Goal: Check status: Check status

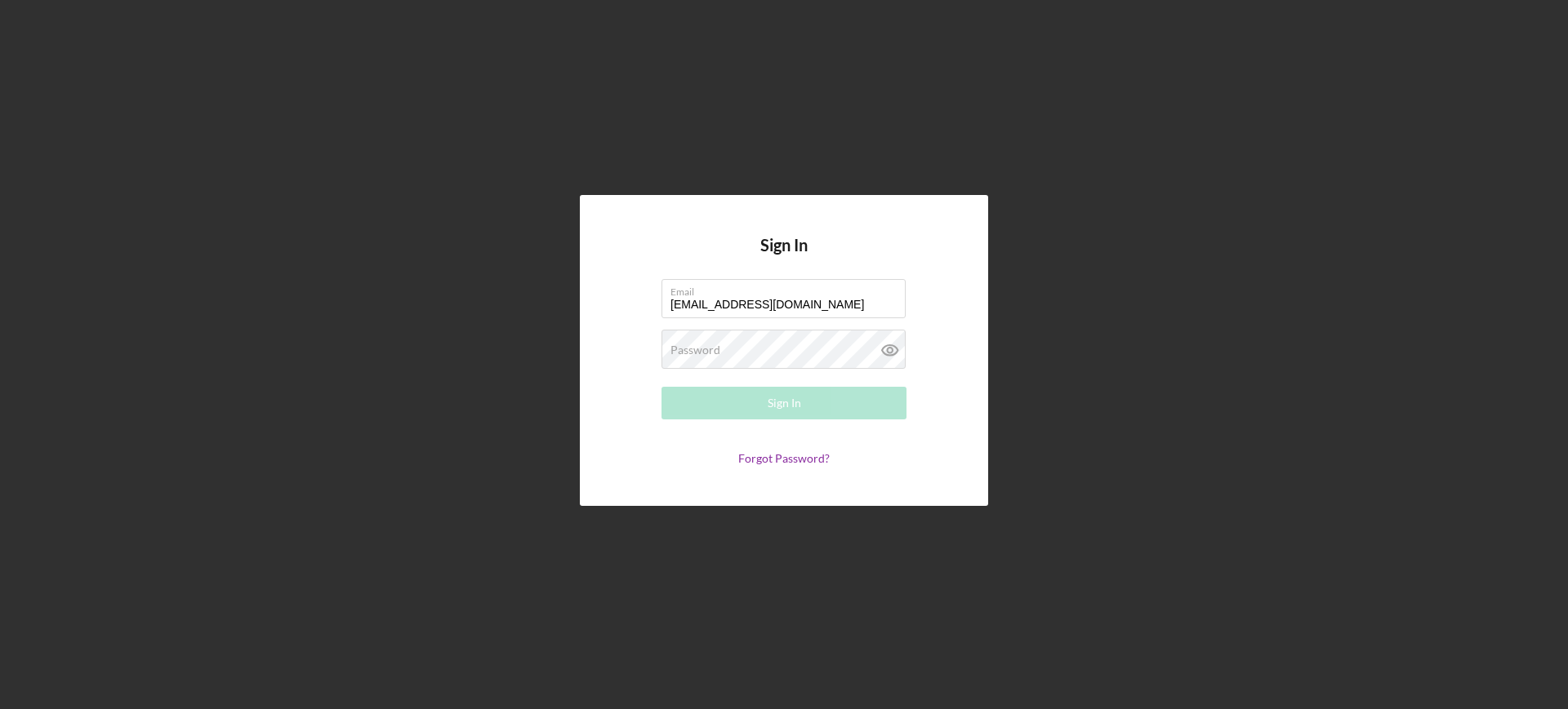
type input "[EMAIL_ADDRESS][DOMAIN_NAME]"
click at [661, 387] on button "Sign In" at bounding box center [784, 403] width 245 height 32
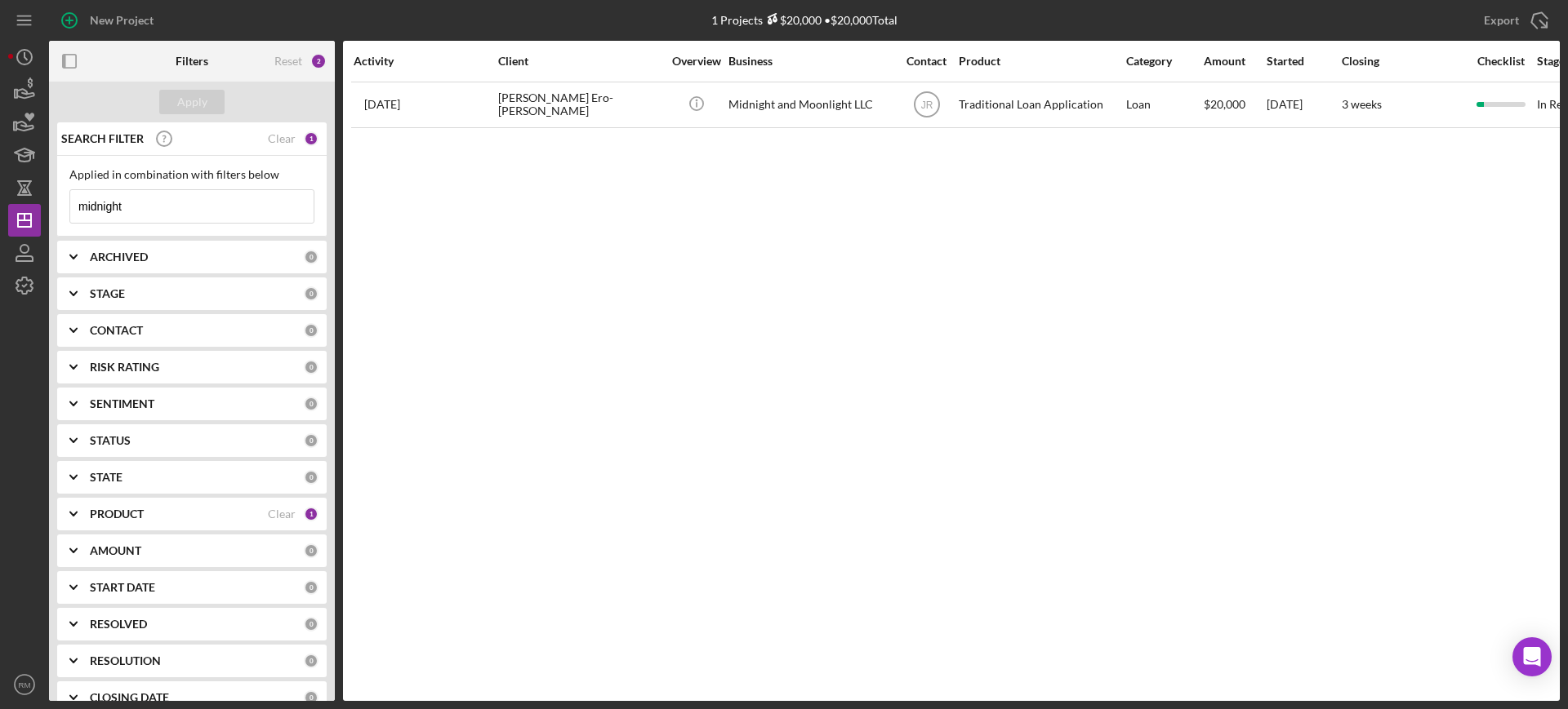
click at [245, 198] on input "midnight" at bounding box center [191, 206] width 244 height 32
click at [173, 204] on input "botiy" at bounding box center [191, 206] width 244 height 32
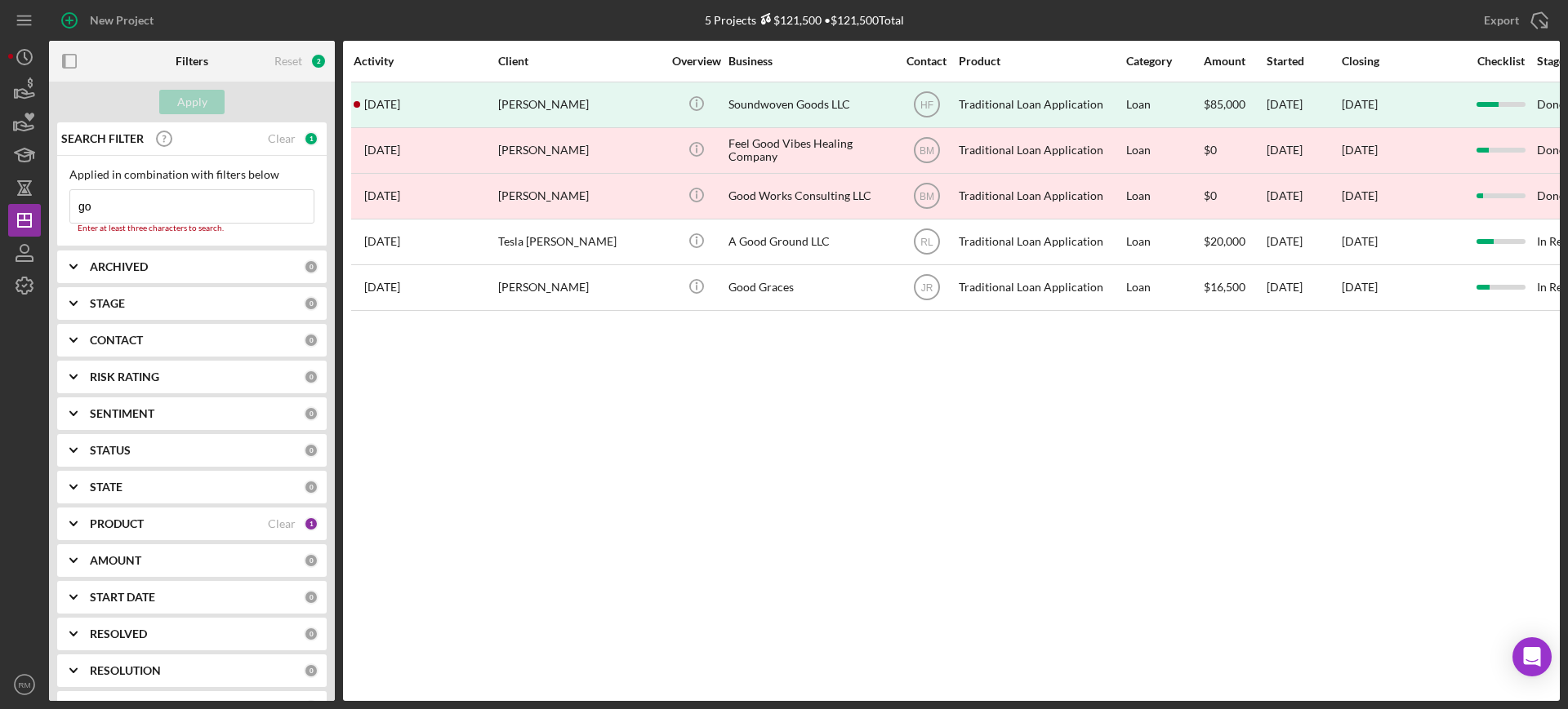
type input "g"
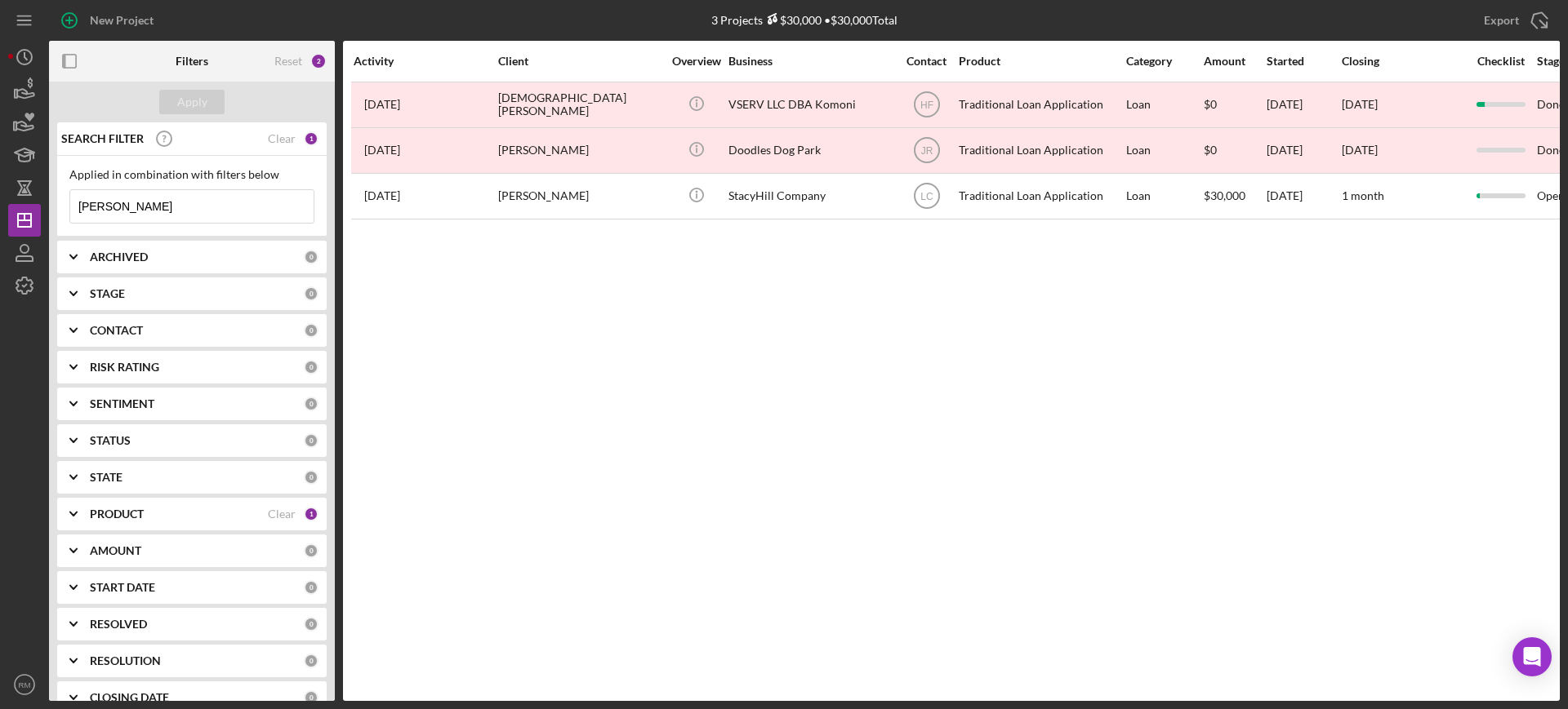
type input "[PERSON_NAME]"
click at [160, 218] on input "[PERSON_NAME]" at bounding box center [191, 206] width 244 height 32
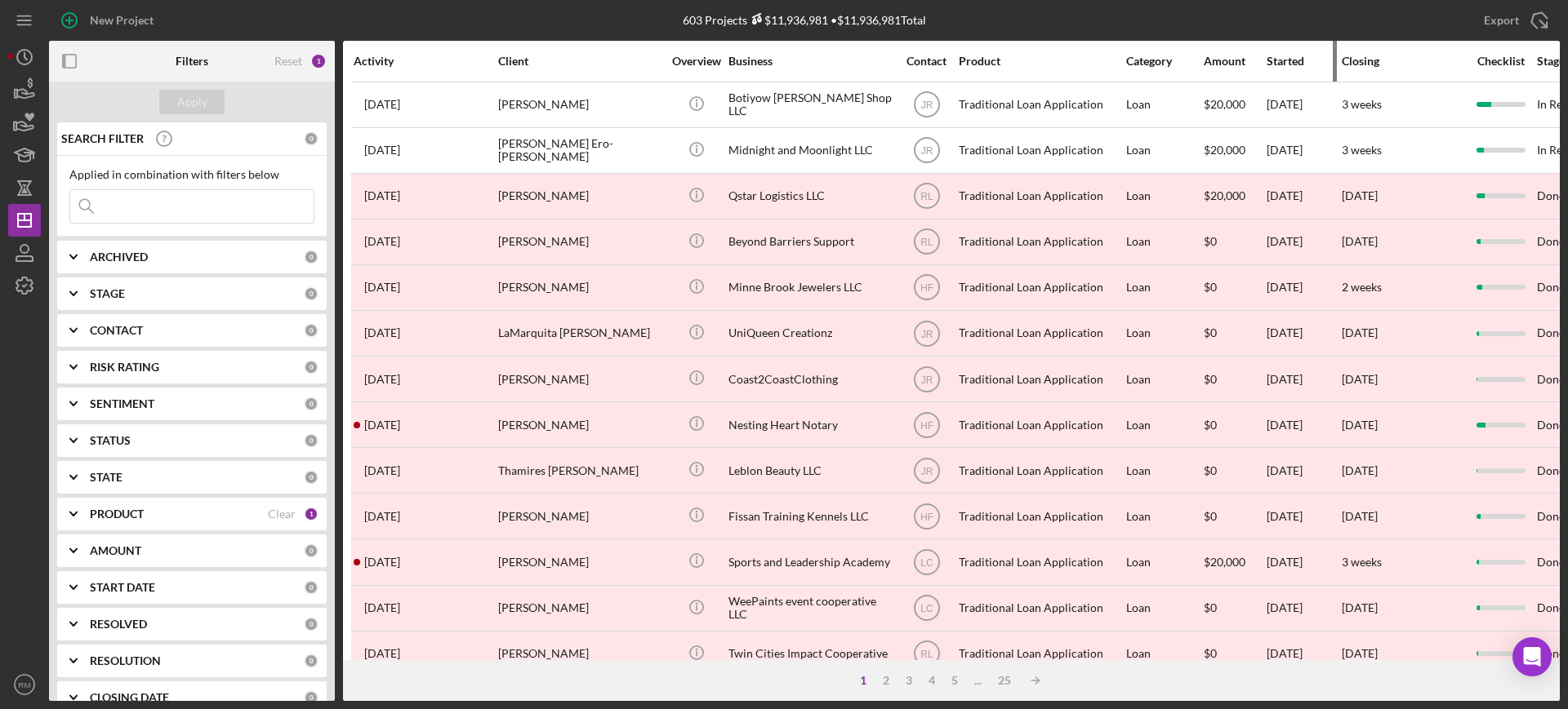
click at [1274, 57] on div "Started" at bounding box center [1303, 61] width 73 height 13
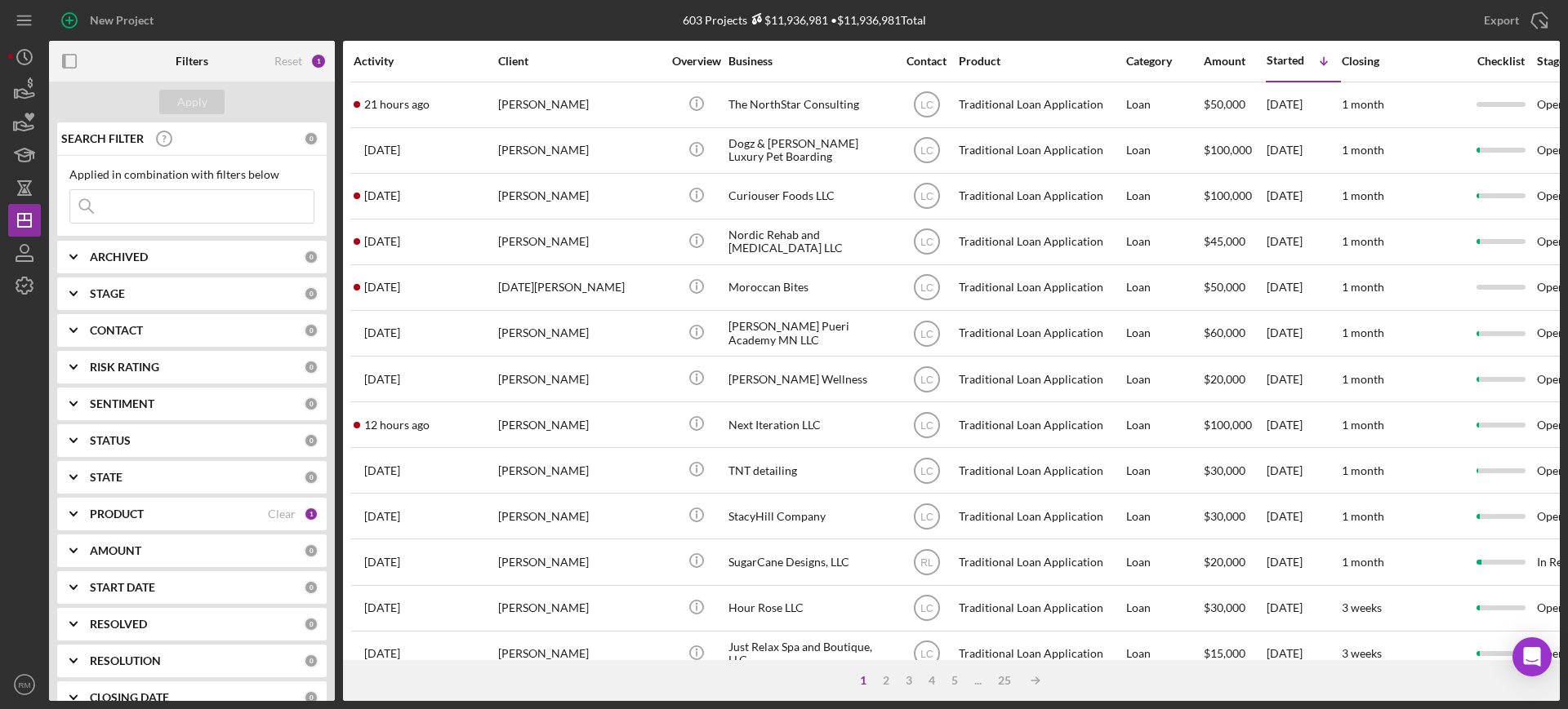
click at [191, 201] on input at bounding box center [191, 206] width 244 height 32
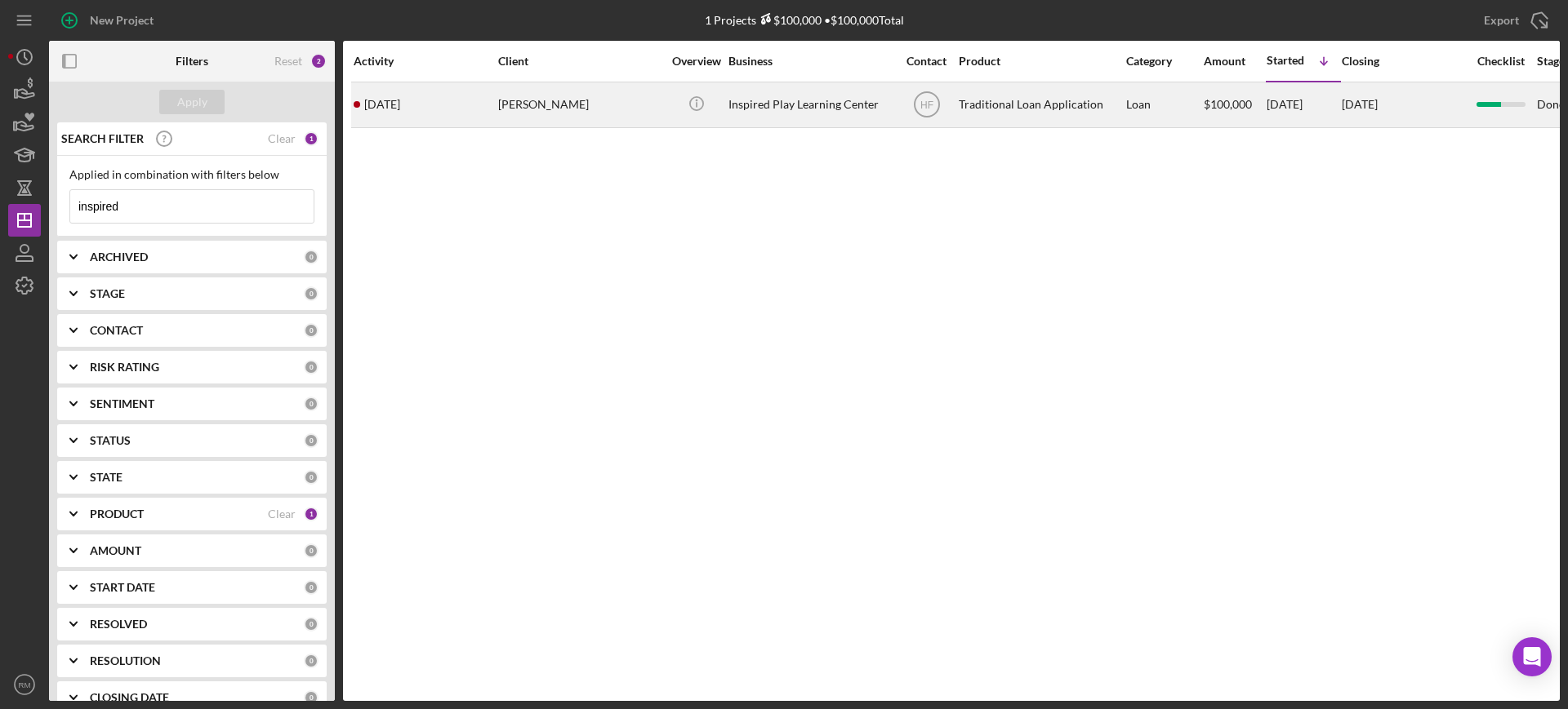
type input "inspired"
click at [765, 97] on div "Inspired Play Learning Center" at bounding box center [810, 105] width 163 height 44
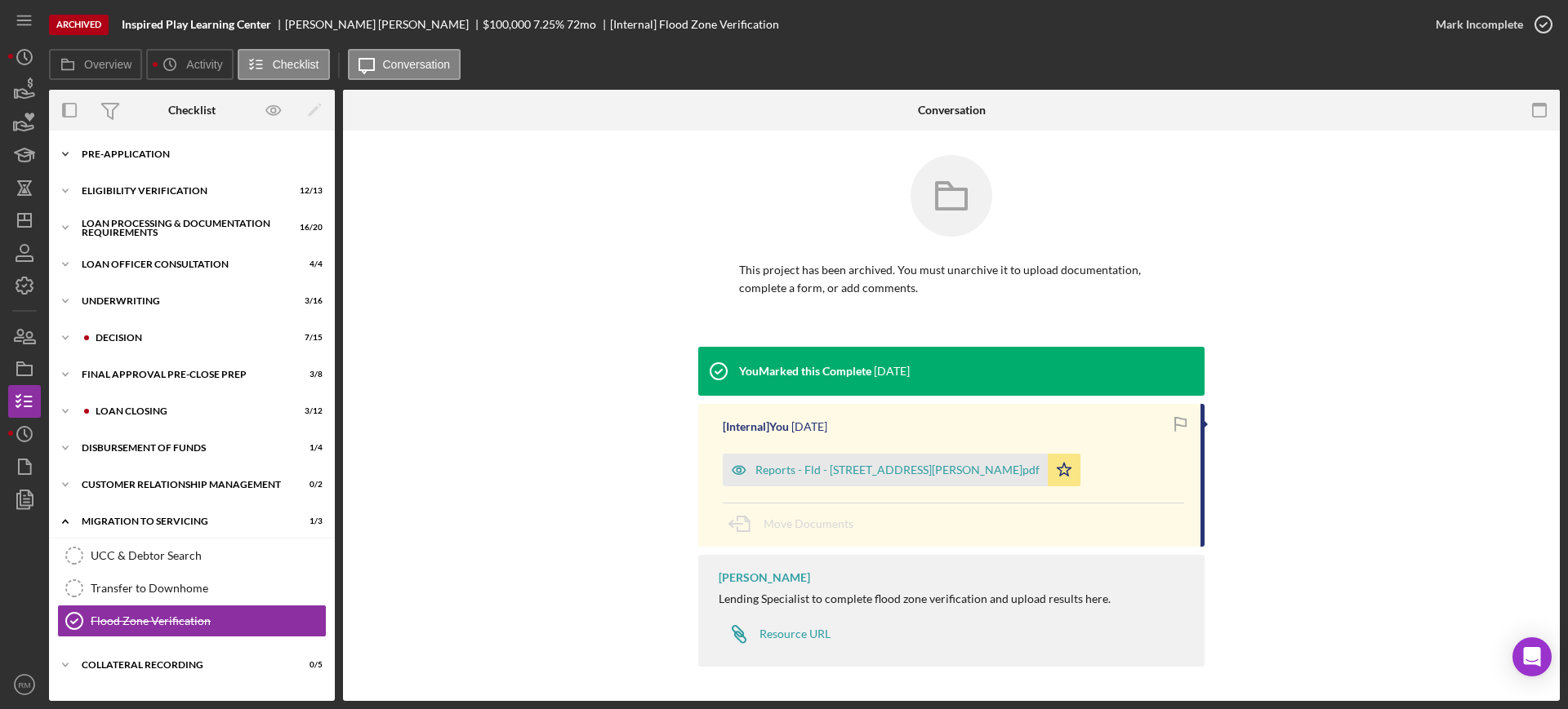
click at [106, 153] on div "Pre-Application" at bounding box center [197, 154] width 232 height 10
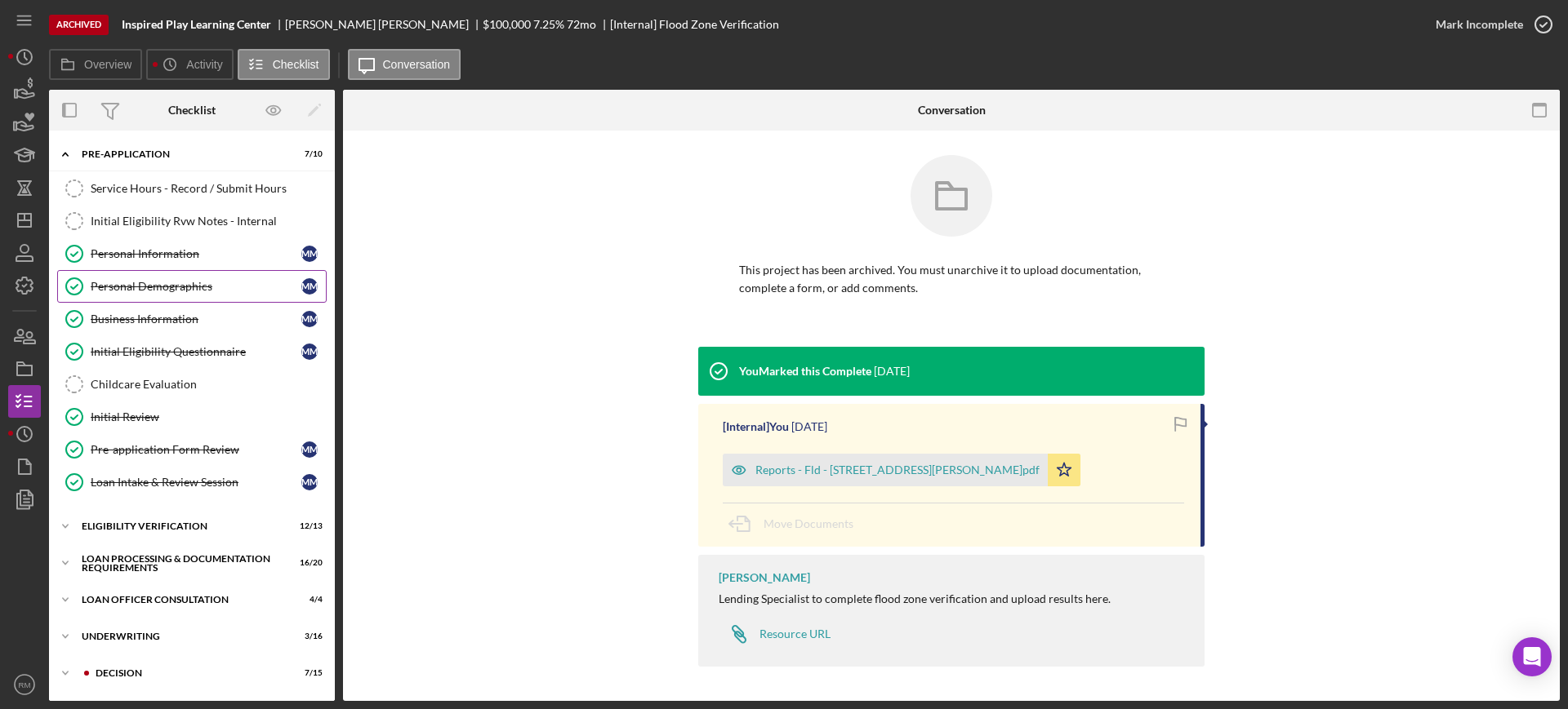
click at [177, 282] on div "Personal Demographics" at bounding box center [196, 286] width 211 height 13
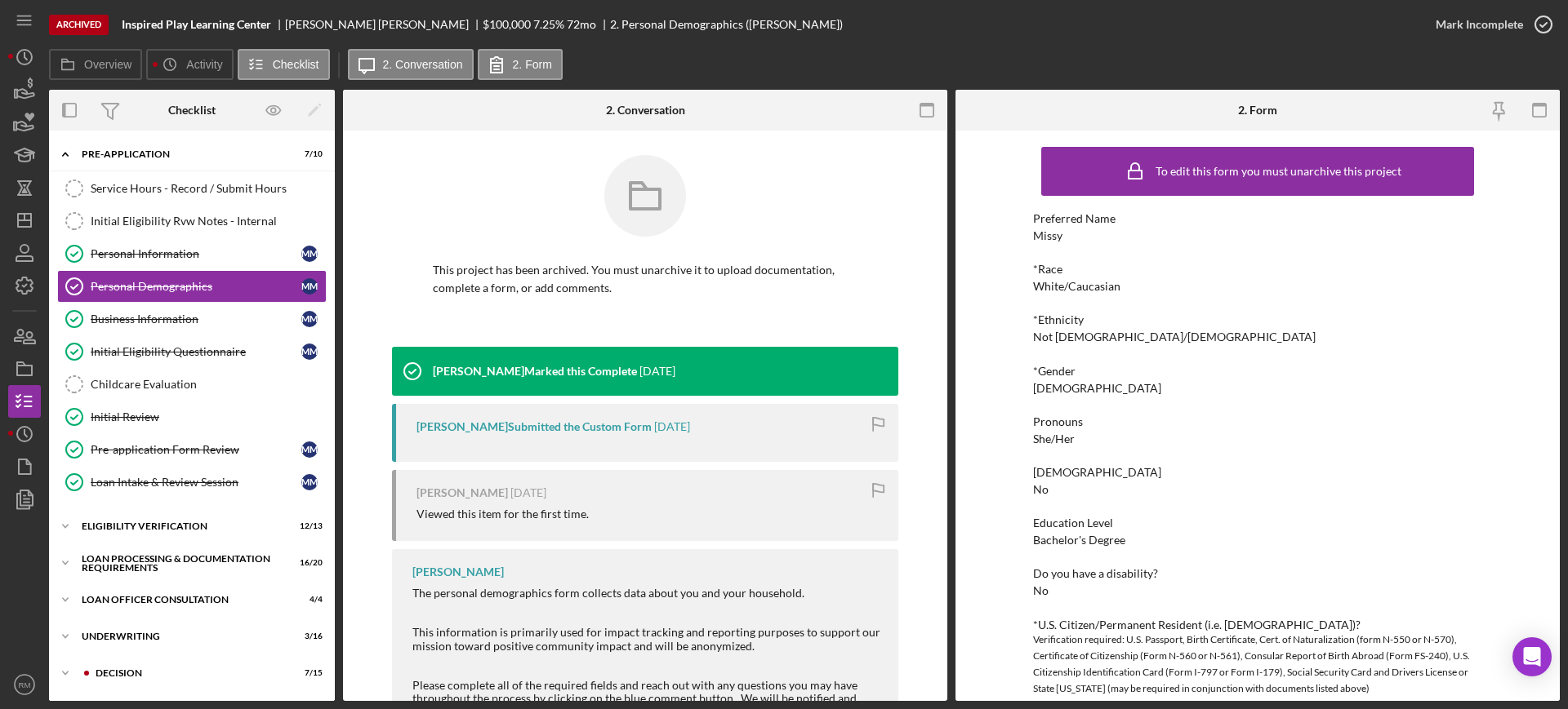
scroll to position [342, 0]
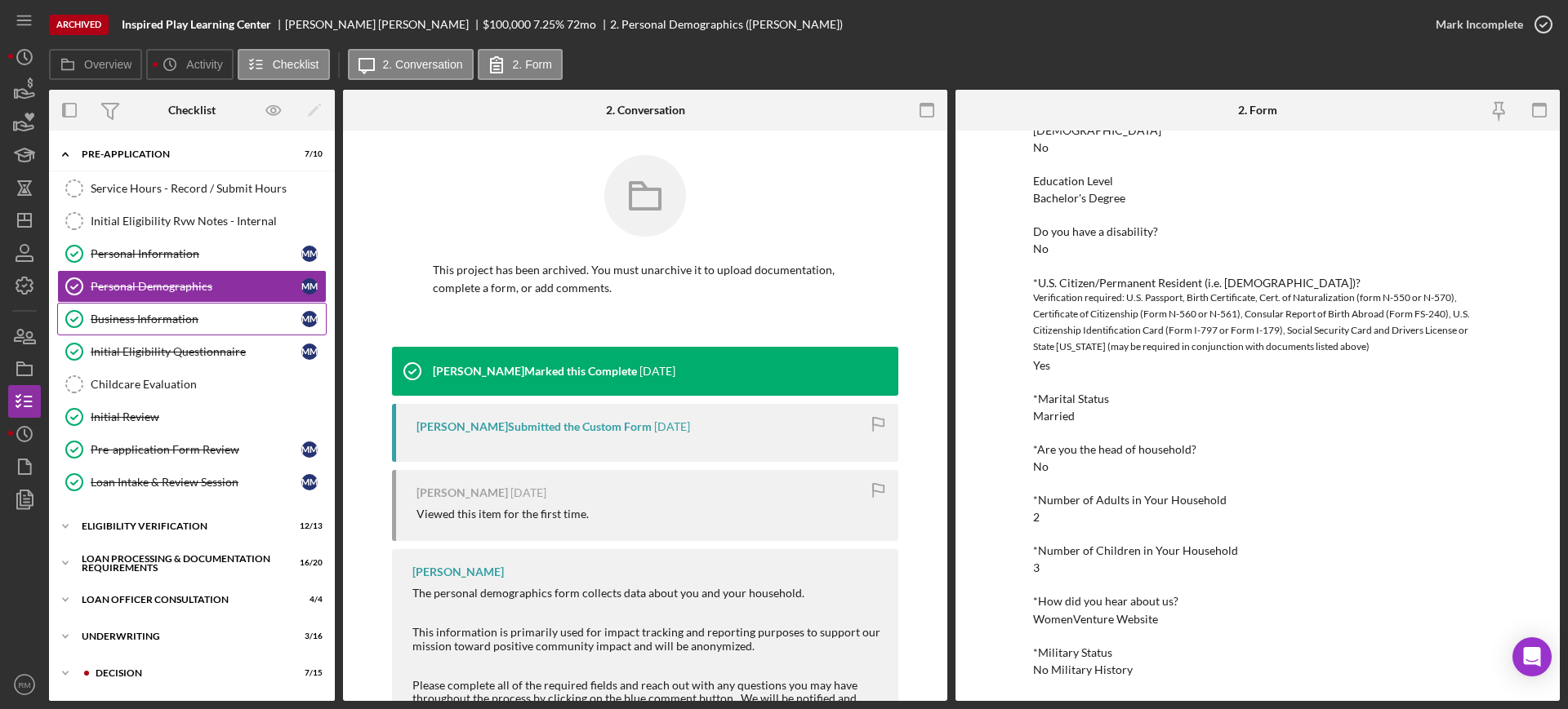
click at [179, 313] on div "Business Information" at bounding box center [196, 319] width 211 height 13
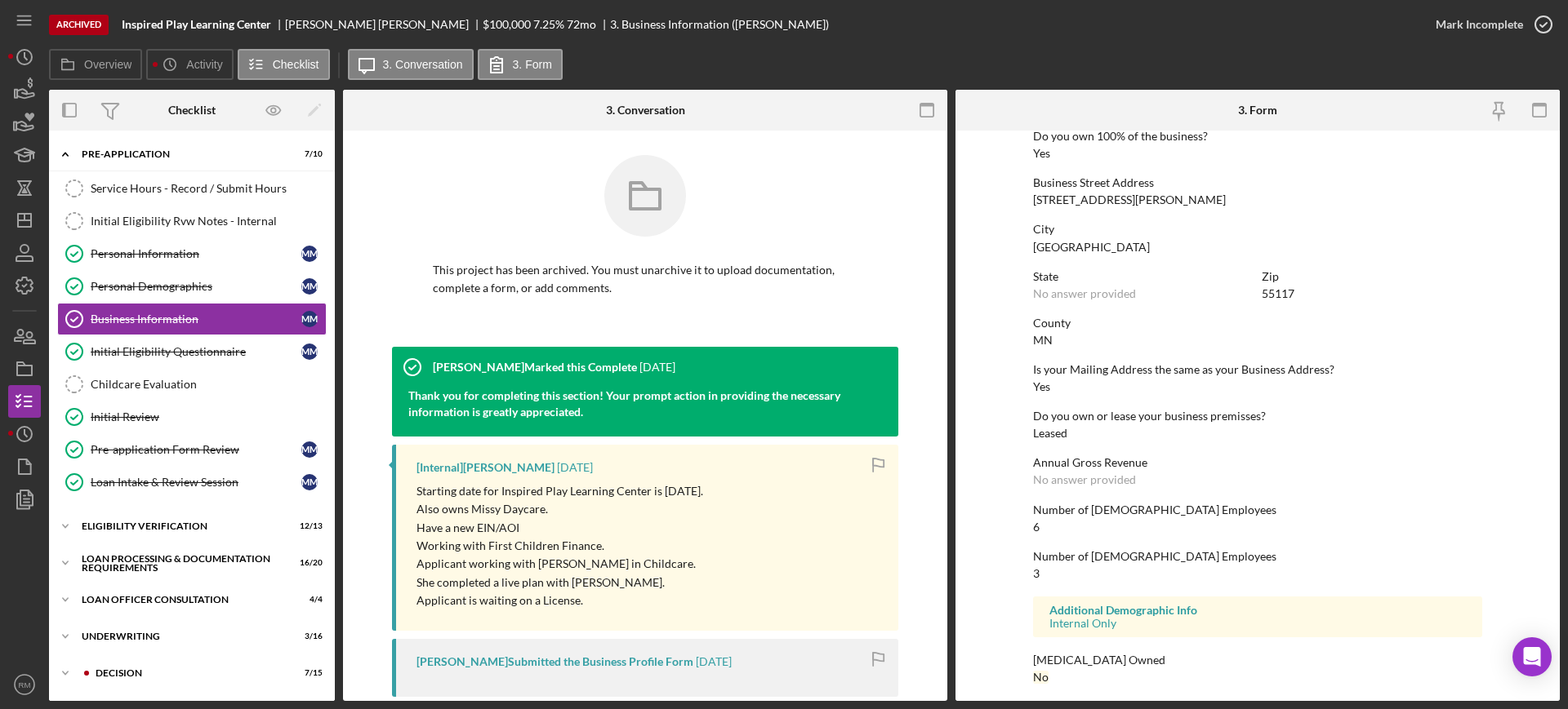
scroll to position [660, 0]
